Goal: Transaction & Acquisition: Purchase product/service

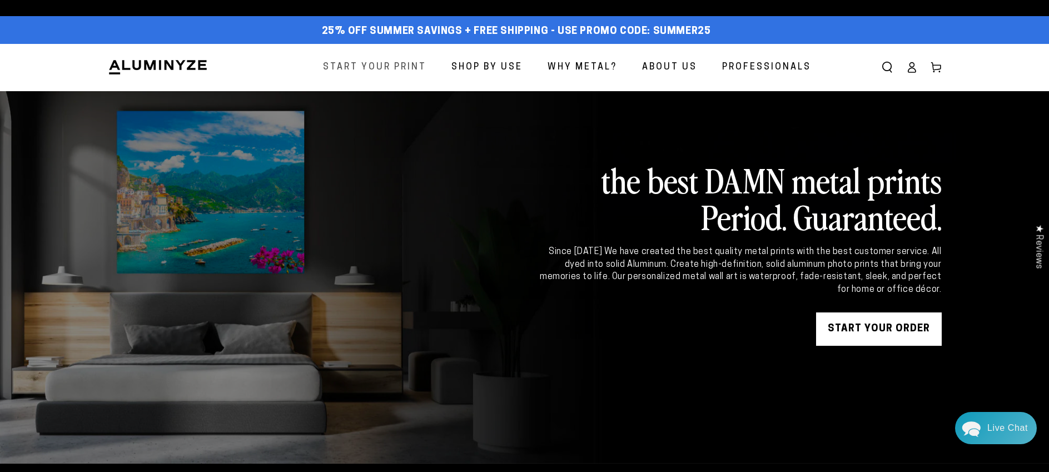
click at [377, 68] on span "Start Your Print" at bounding box center [374, 67] width 103 height 16
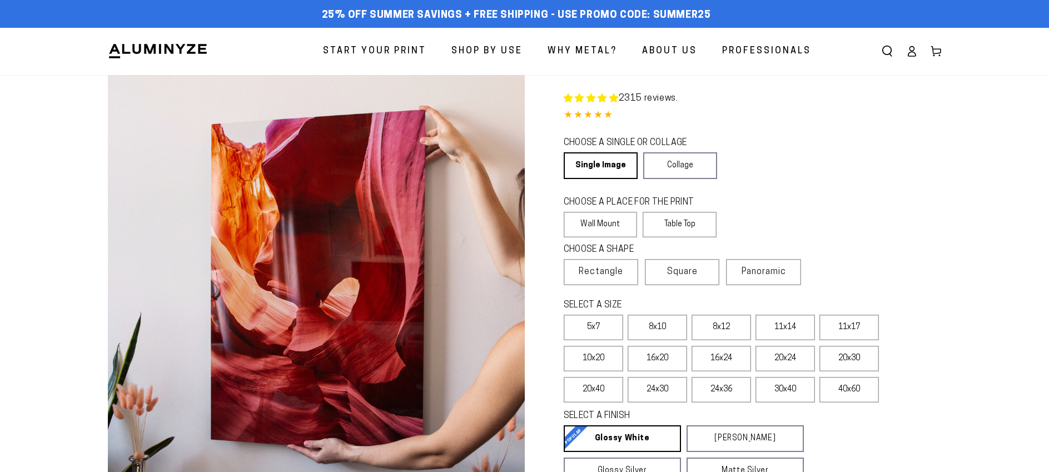
select select "**********"
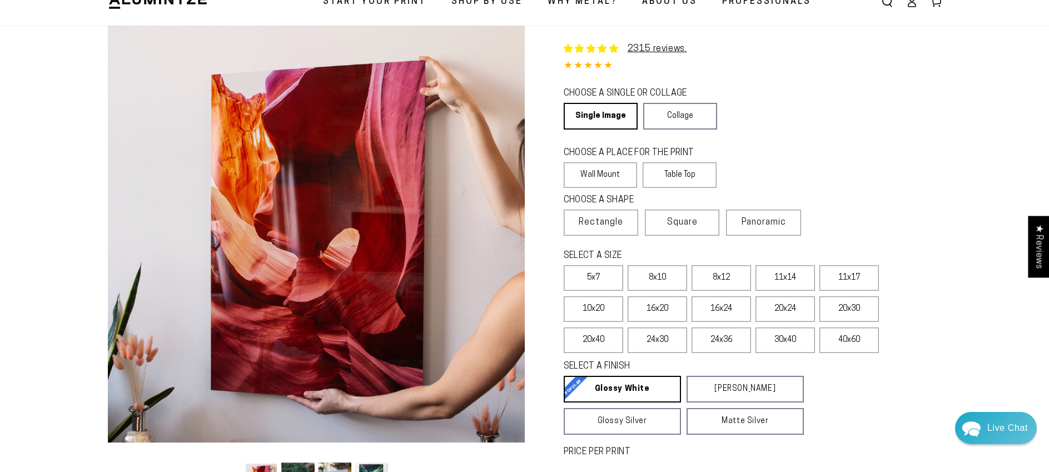
scroll to position [71, 0]
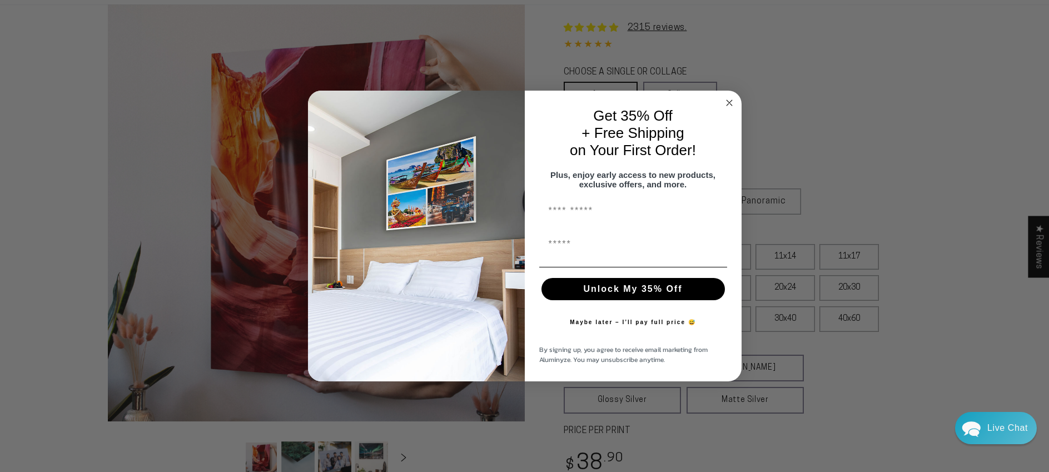
click at [728, 102] on circle "Close dialog" at bounding box center [728, 102] width 13 height 13
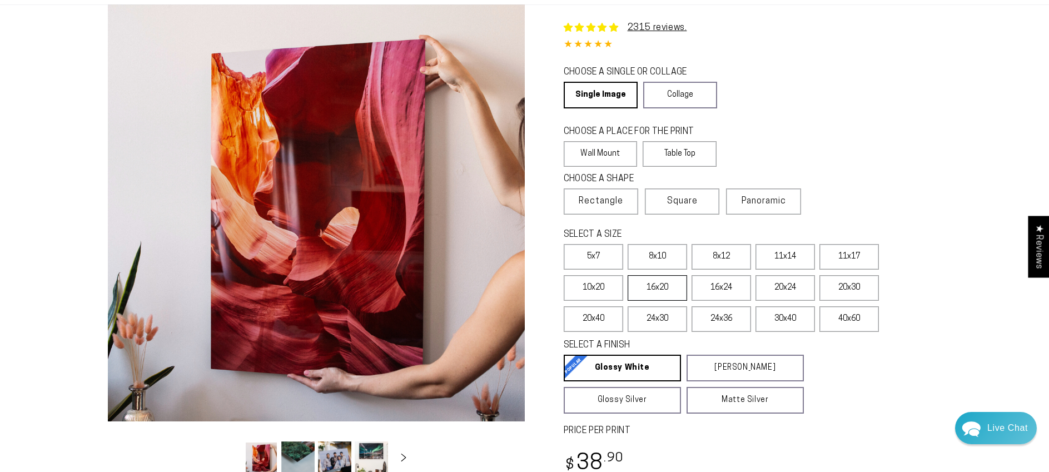
click at [666, 295] on label "16x20" at bounding box center [656, 288] width 59 height 26
click at [686, 197] on span "Square" at bounding box center [682, 200] width 31 height 13
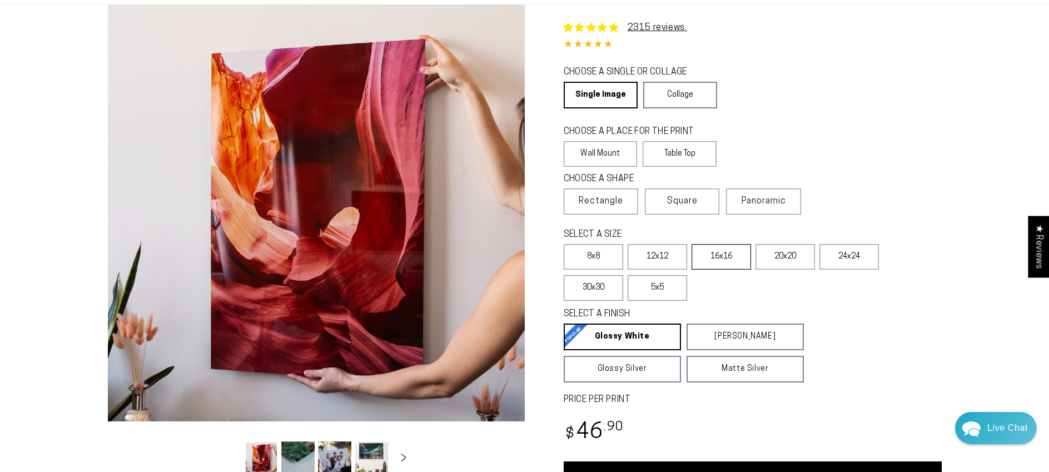
click at [704, 267] on label "16x16" at bounding box center [720, 257] width 59 height 26
